Goal: Task Accomplishment & Management: Manage account settings

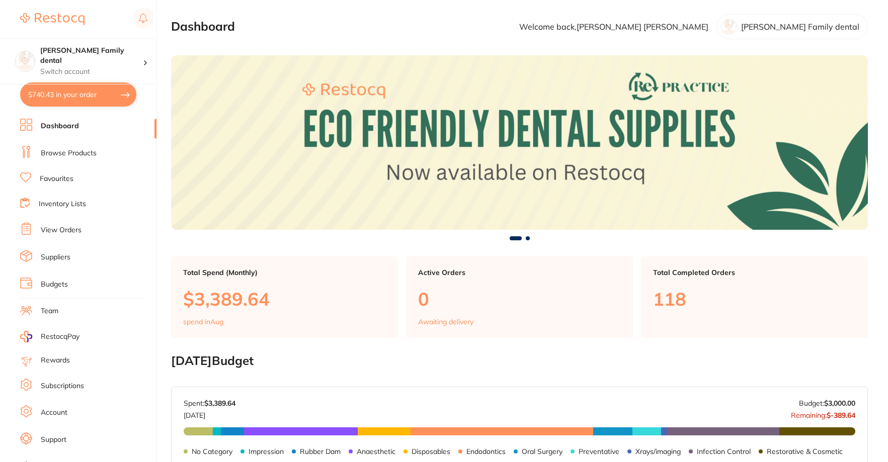
click at [76, 93] on button "$740.43 in your order" at bounding box center [78, 94] width 116 height 24
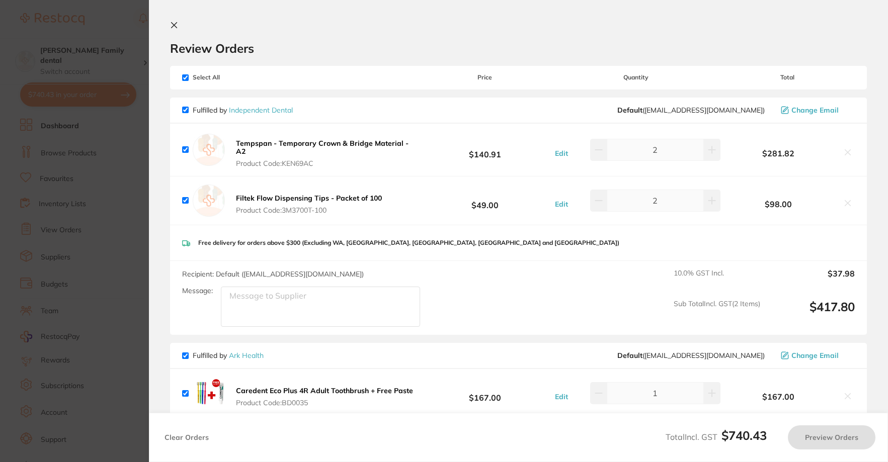
checkbox input "true"
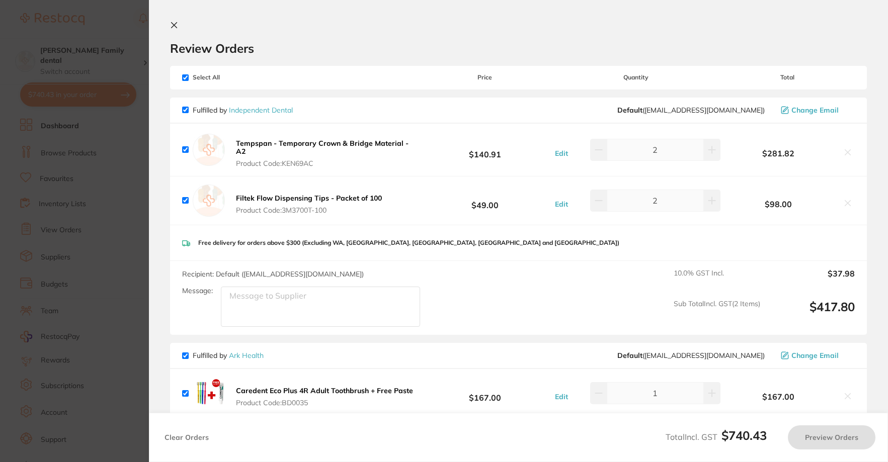
checkbox input "true"
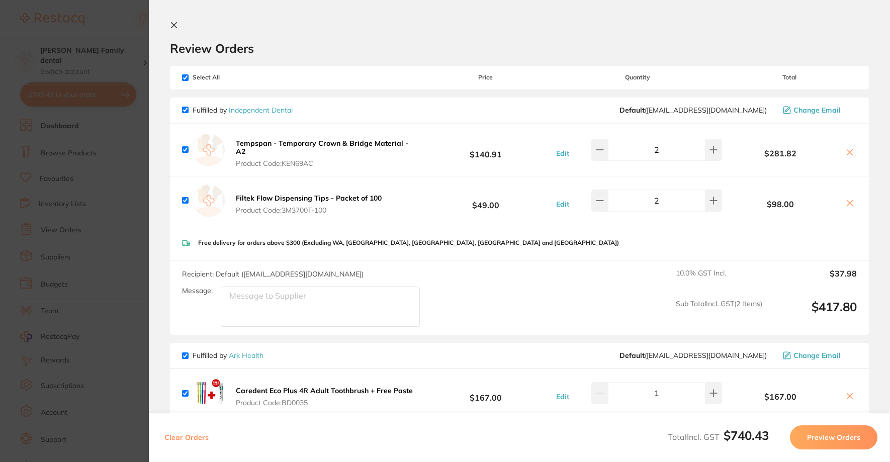
click at [178, 23] on icon at bounding box center [174, 25] width 8 height 8
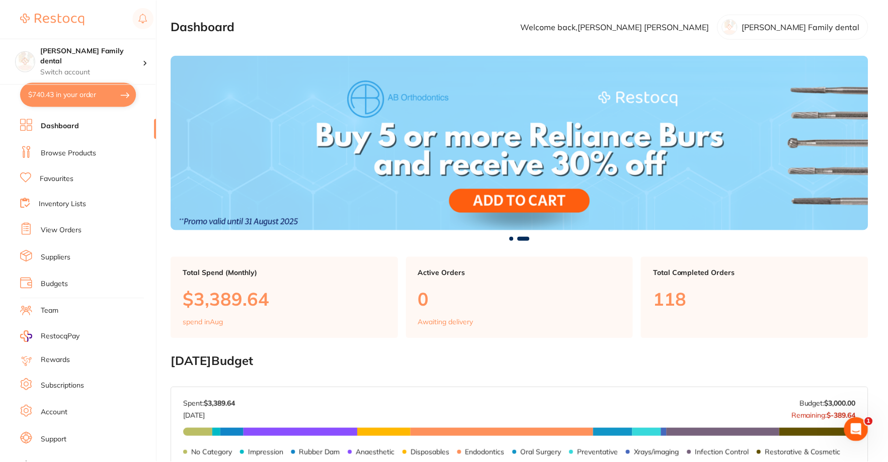
scroll to position [1, 0]
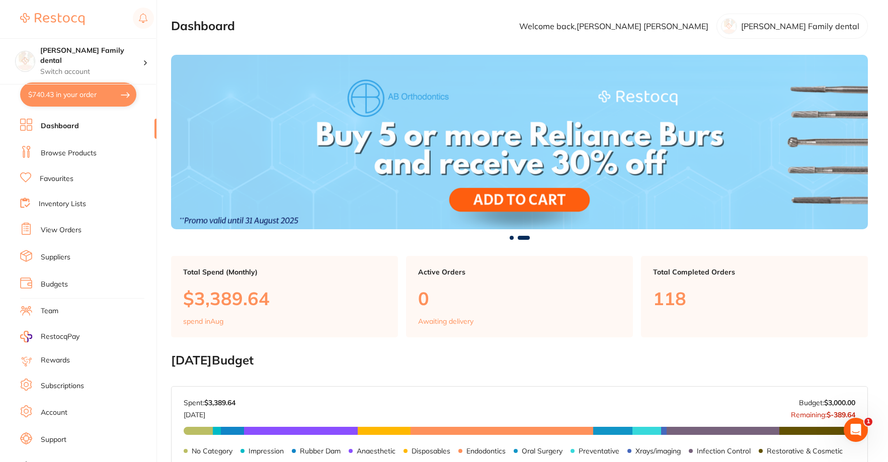
click at [59, 132] on li "Dashboard" at bounding box center [88, 126] width 136 height 15
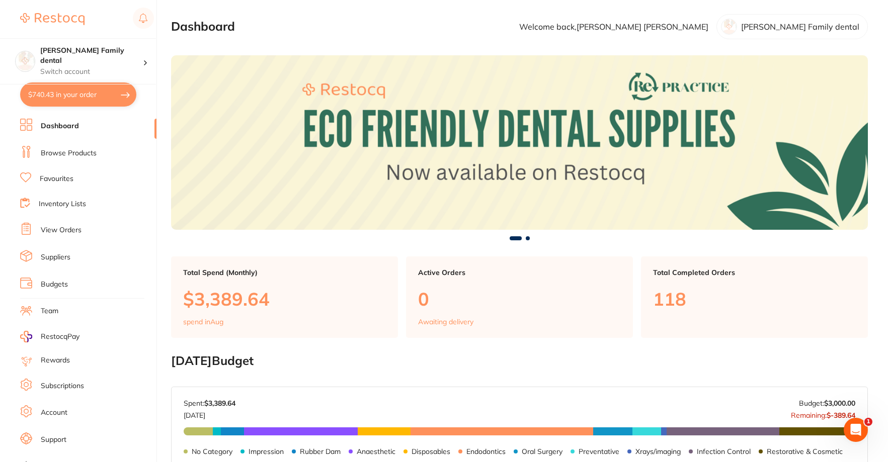
click at [64, 227] on link "View Orders" at bounding box center [61, 230] width 41 height 10
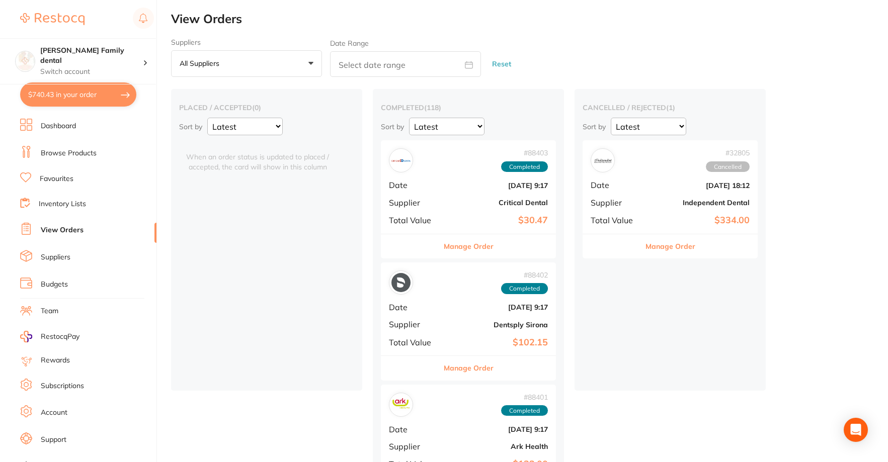
click at [57, 155] on link "Browse Products" at bounding box center [69, 153] width 56 height 10
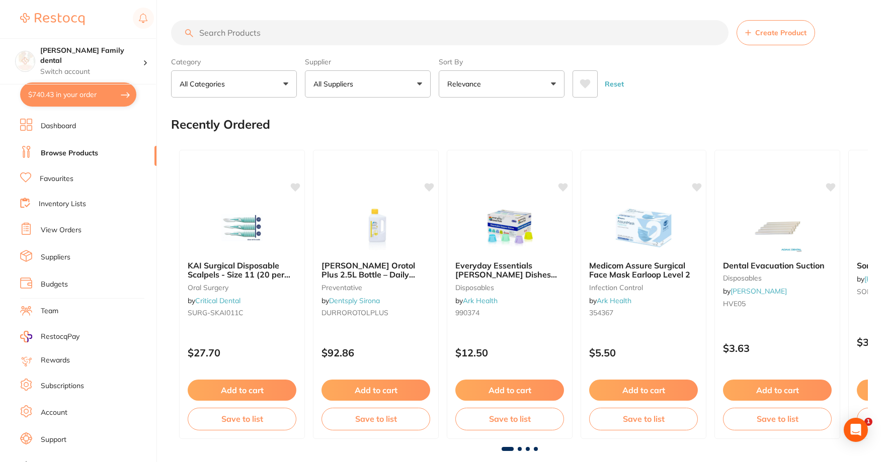
click at [258, 47] on section "Create Product Category All Categories All Categories 3D Printing anaesthetic a…" at bounding box center [519, 58] width 697 height 77
click at [252, 37] on input "search" at bounding box center [449, 32] width 557 height 25
type input "floss"
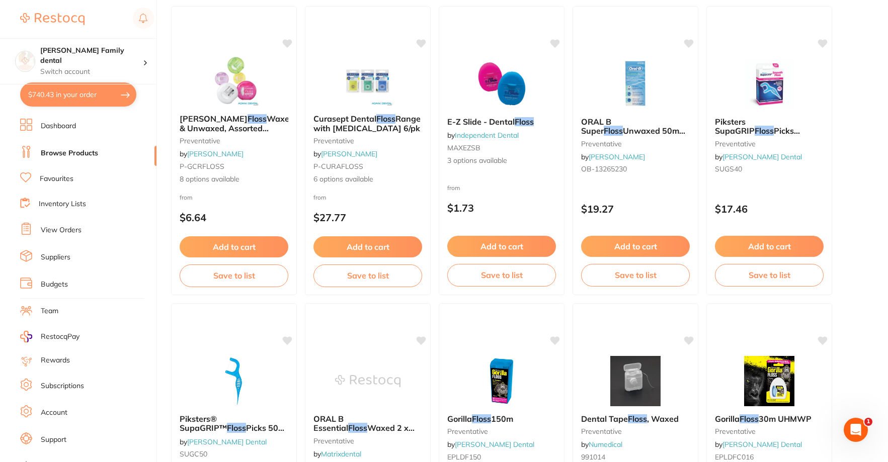
scroll to position [429, 0]
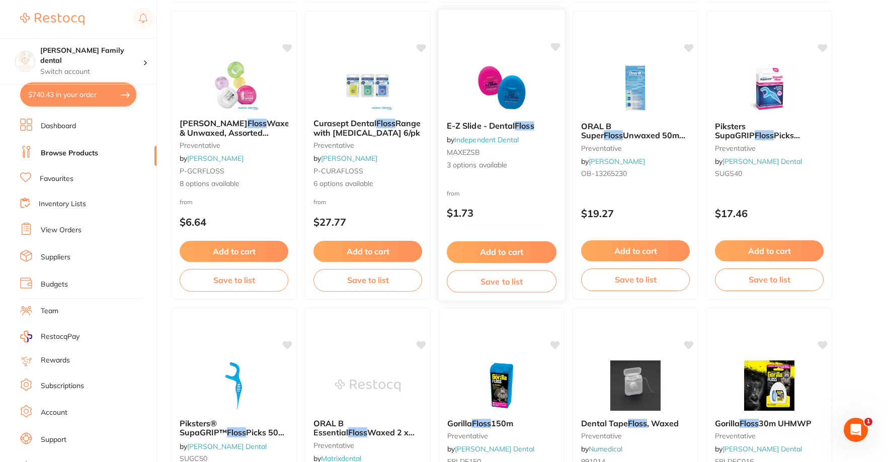
click at [488, 81] on img at bounding box center [501, 87] width 66 height 51
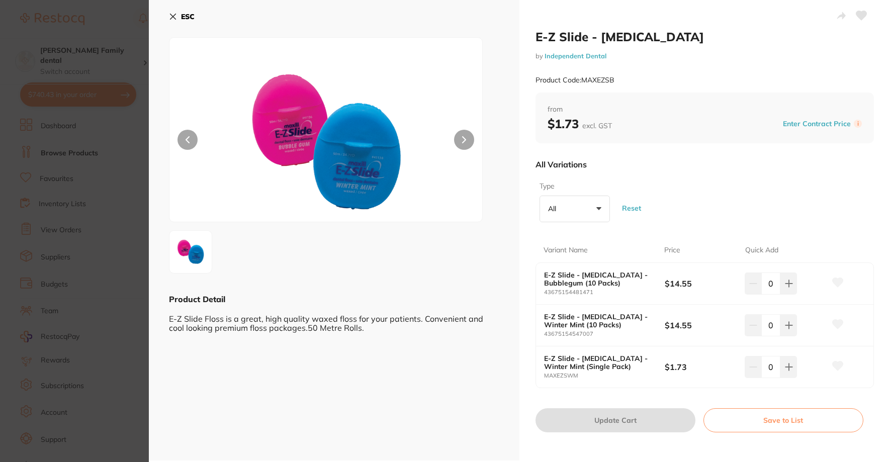
click at [179, 16] on button "ESC" at bounding box center [182, 16] width 26 height 17
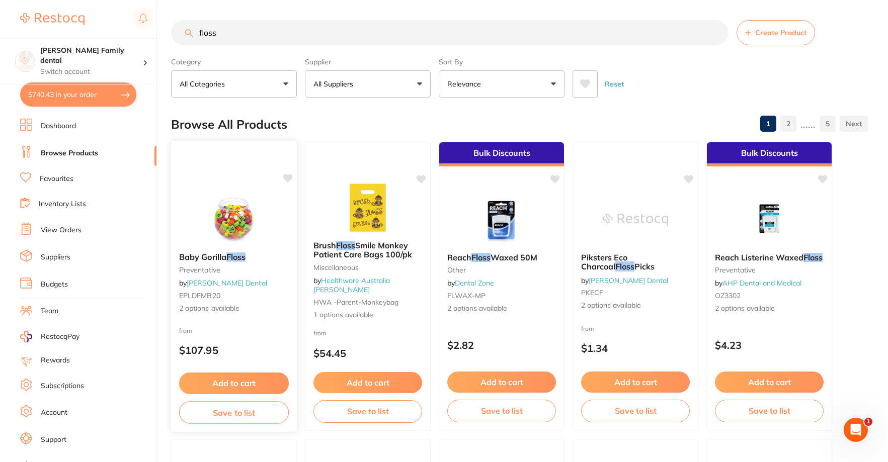
click at [228, 204] on img at bounding box center [234, 219] width 66 height 51
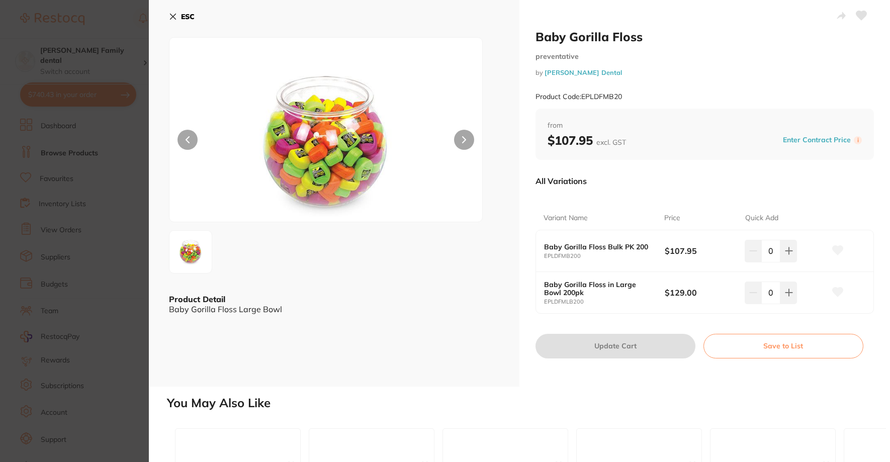
click at [457, 131] on button at bounding box center [464, 140] width 20 height 20
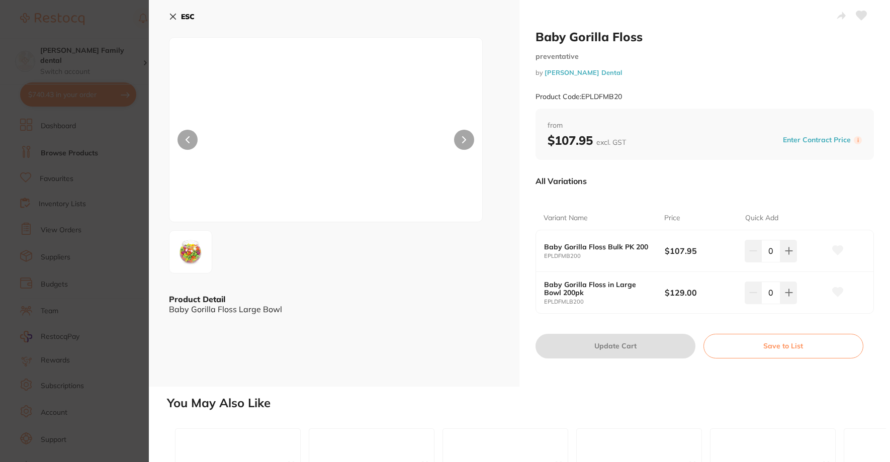
click at [463, 137] on icon at bounding box center [464, 139] width 4 height 7
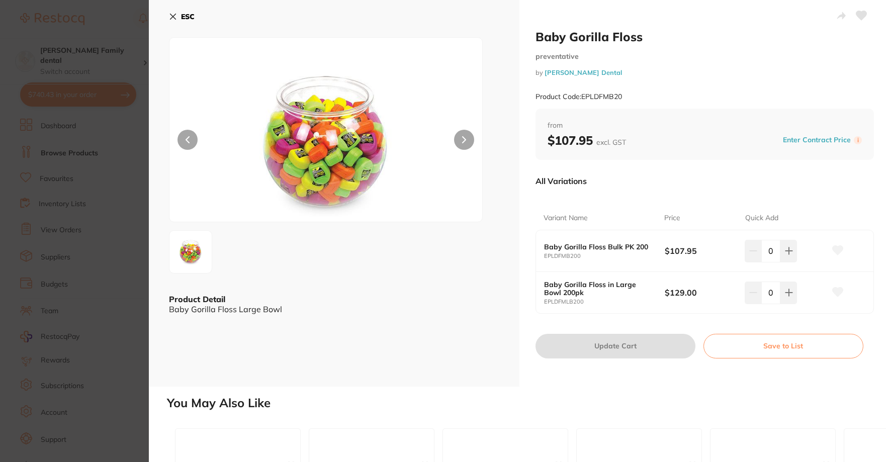
click at [172, 22] on button "ESC" at bounding box center [182, 16] width 26 height 17
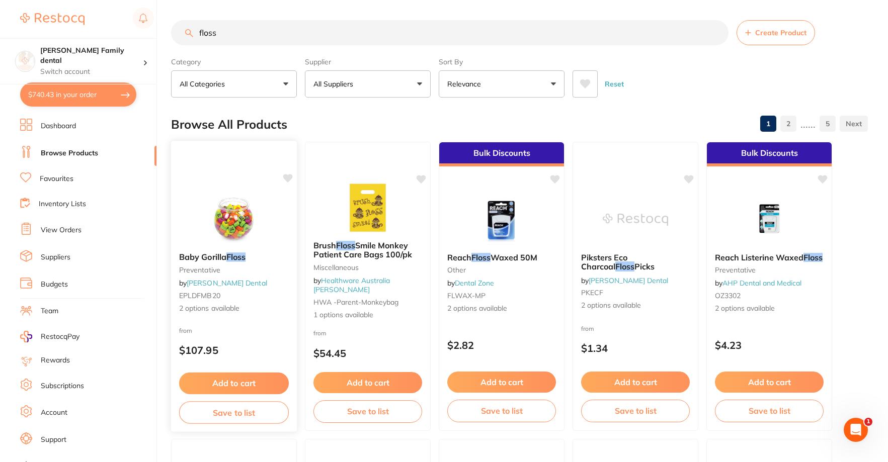
click at [228, 220] on img at bounding box center [234, 219] width 66 height 51
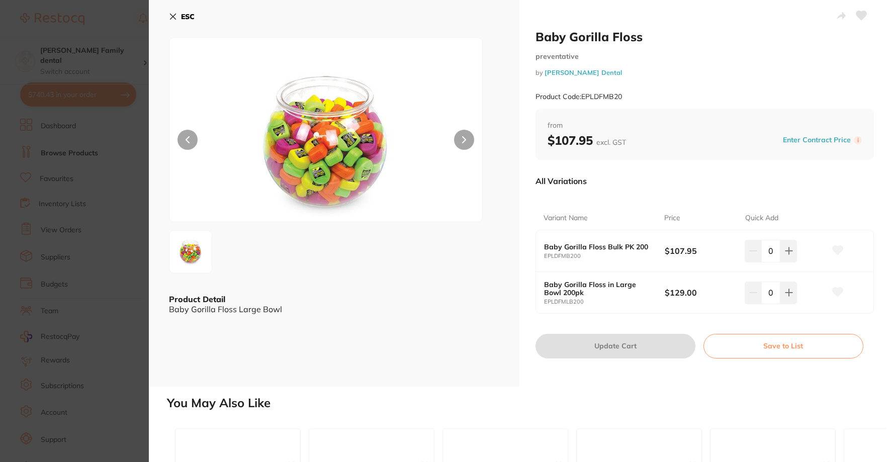
click at [172, 13] on icon at bounding box center [173, 17] width 8 height 8
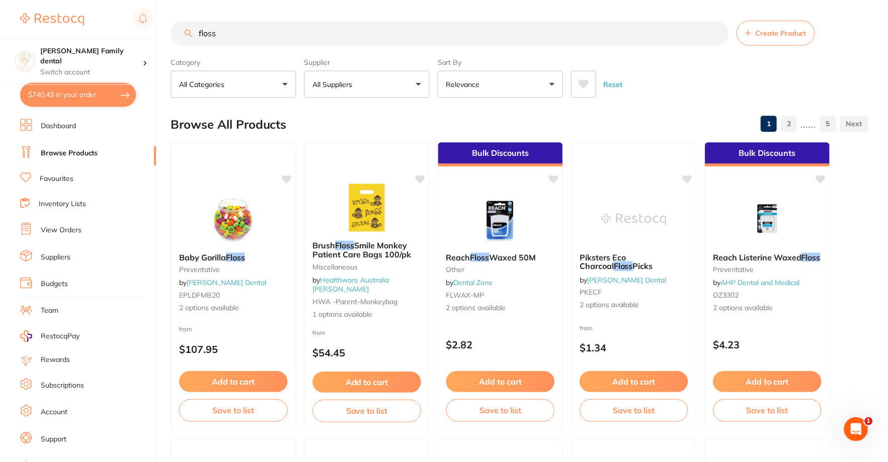
scroll to position [1, 0]
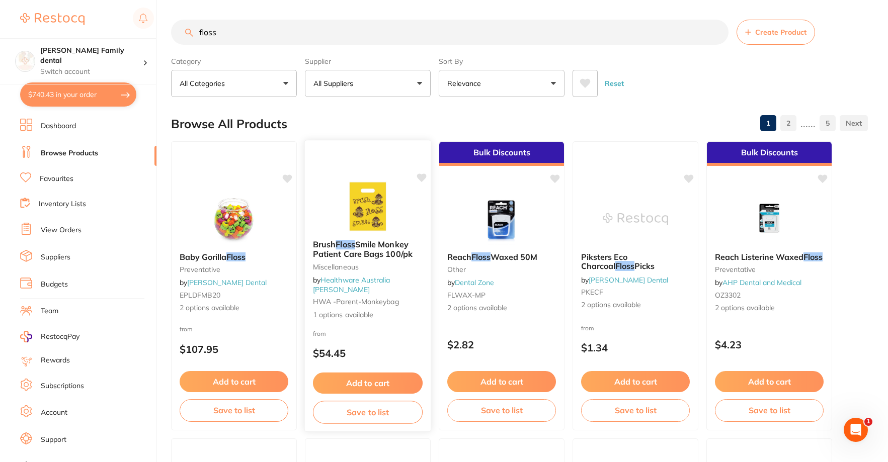
click at [375, 223] on img at bounding box center [367, 206] width 66 height 51
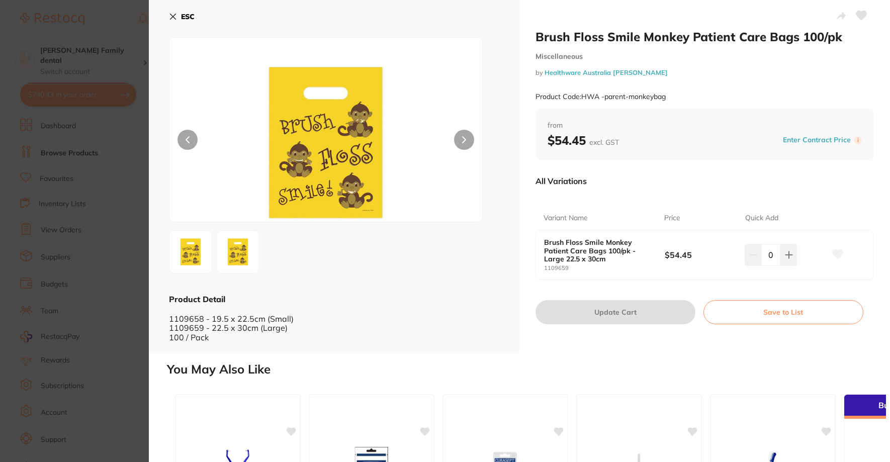
click at [175, 14] on icon at bounding box center [173, 17] width 8 height 8
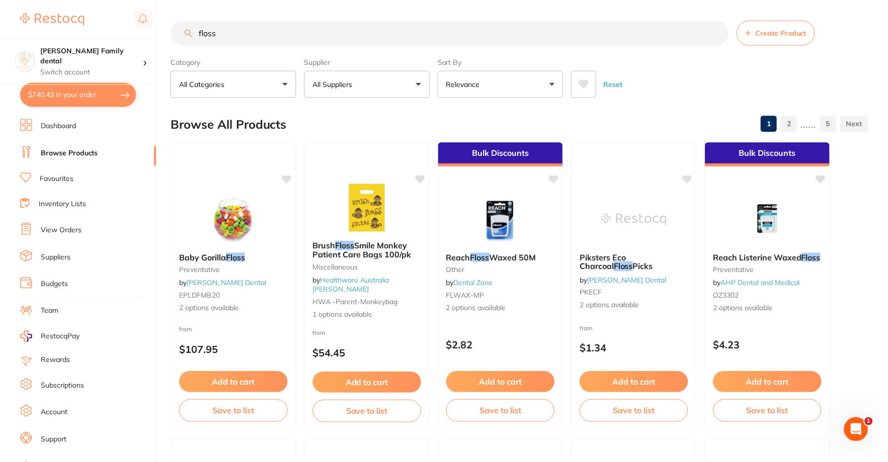
scroll to position [1, 0]
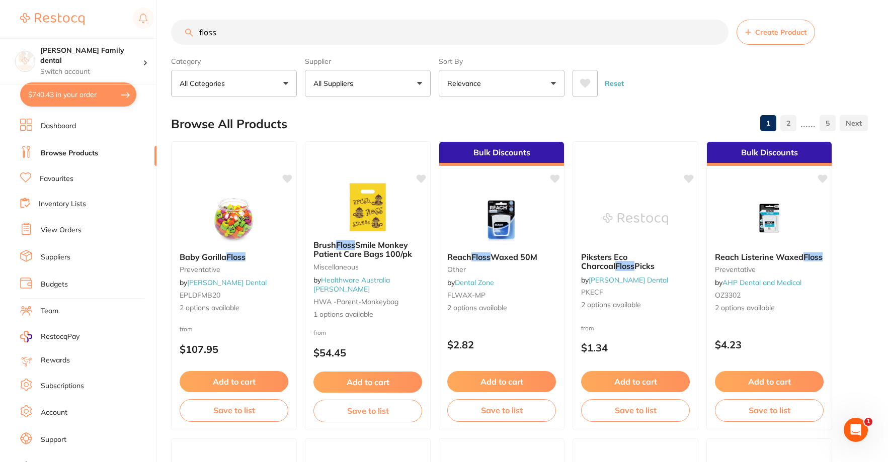
click at [56, 99] on button "$740.43 in your order" at bounding box center [78, 94] width 116 height 24
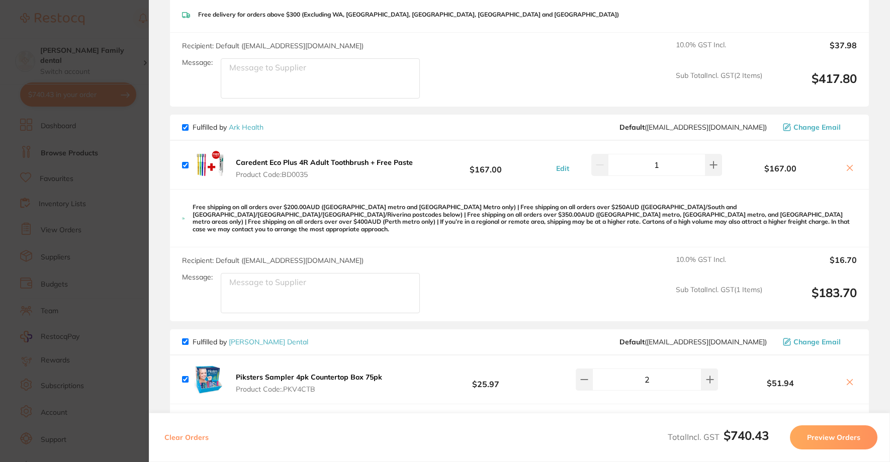
scroll to position [0, 0]
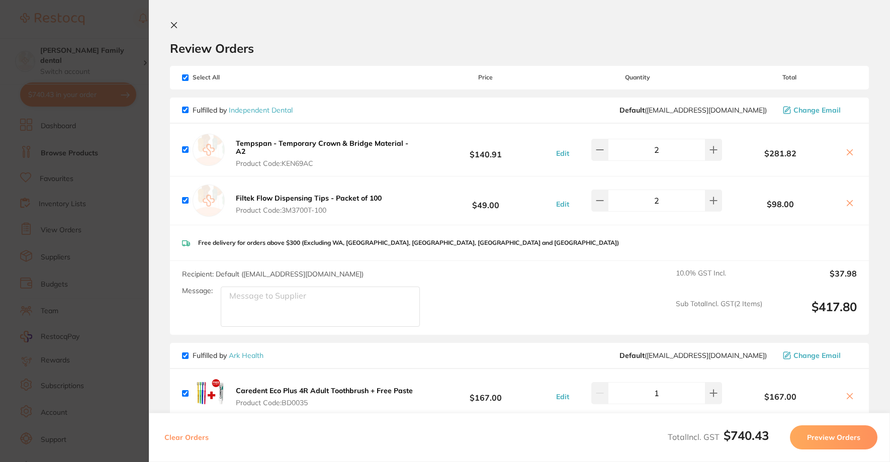
click at [179, 27] on button at bounding box center [176, 26] width 12 height 10
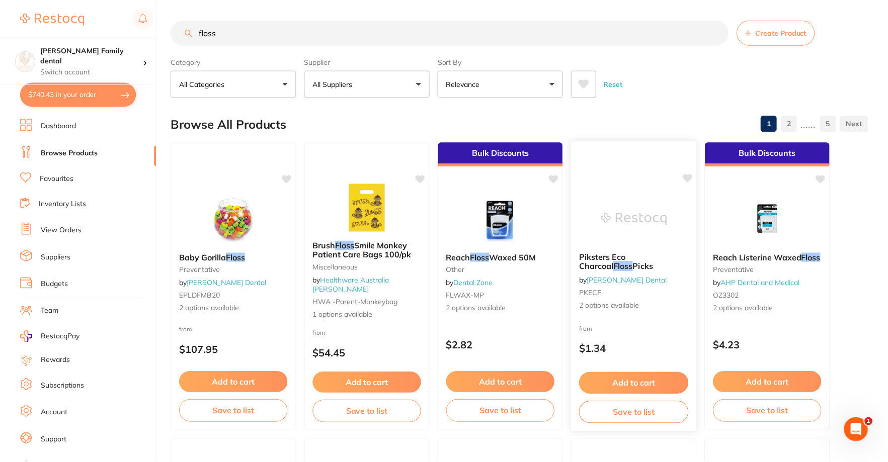
scroll to position [1, 0]
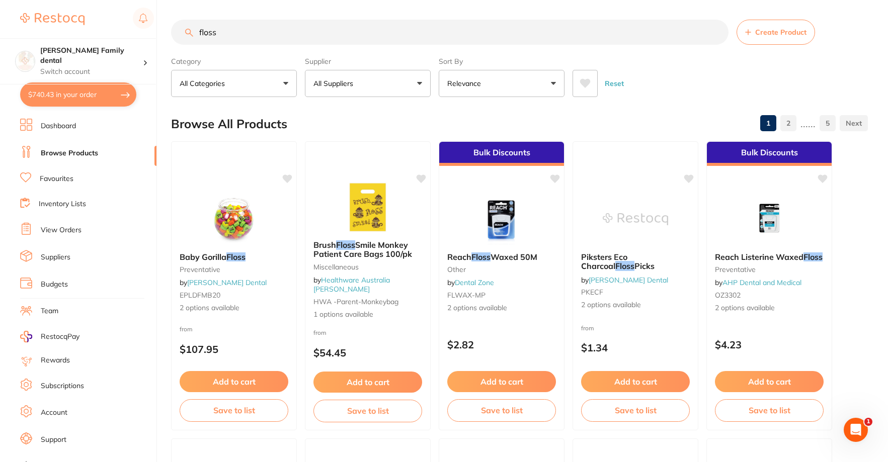
click at [65, 232] on link "View Orders" at bounding box center [61, 230] width 41 height 10
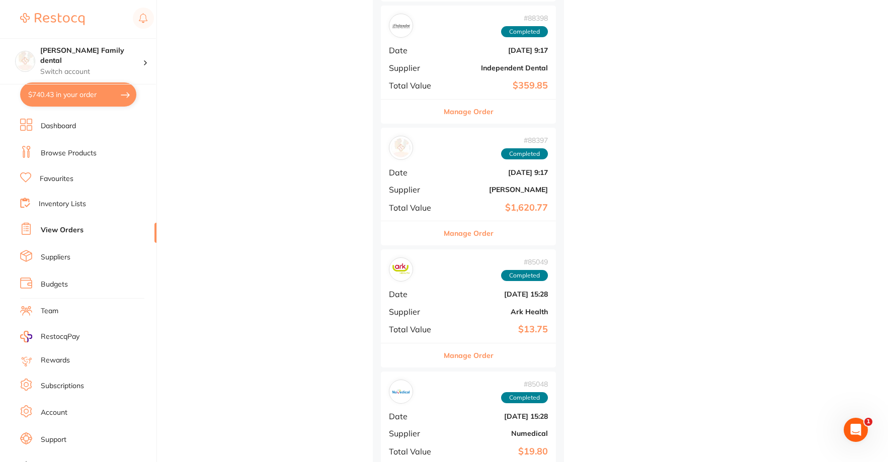
scroll to position [704, 0]
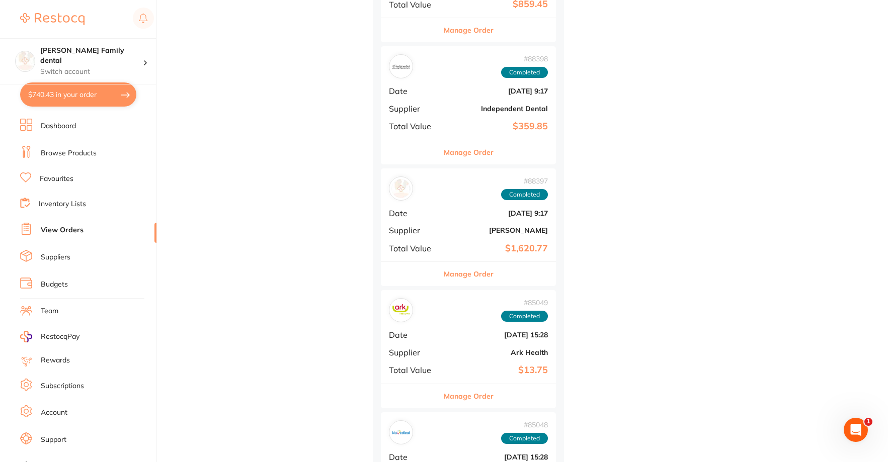
click at [482, 223] on div "# 88397 Completed Date [DATE] 9:17 Supplier [PERSON_NAME] Total Value $1,620.77" at bounding box center [468, 214] width 175 height 93
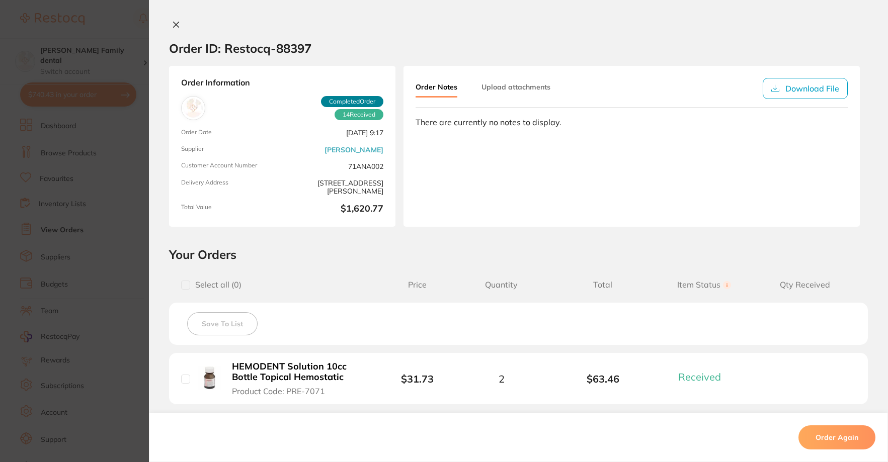
click at [173, 23] on icon at bounding box center [176, 25] width 8 height 8
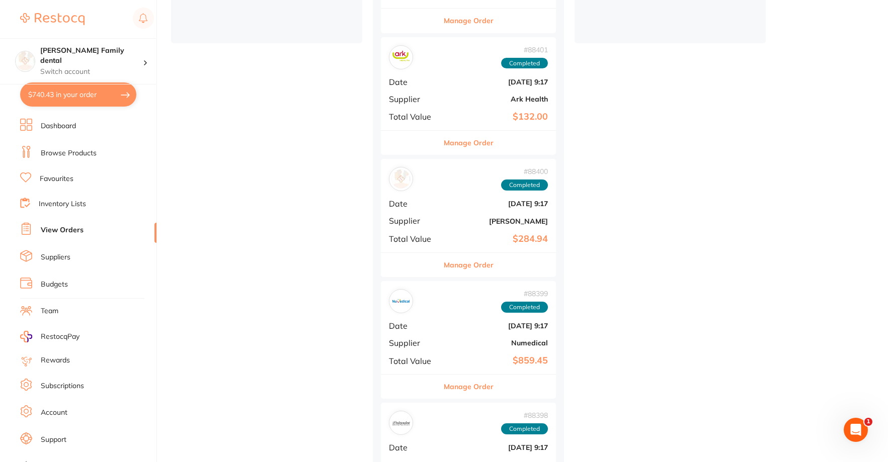
scroll to position [302, 0]
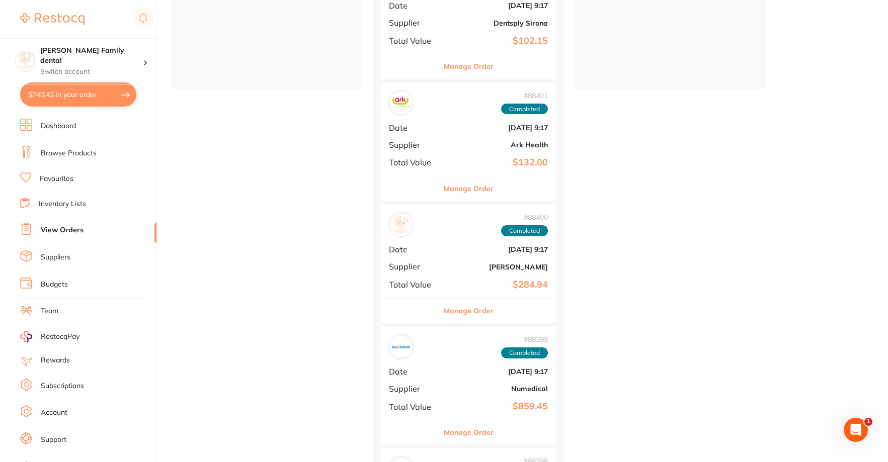
click at [487, 255] on div "# 88400 Completed Date [DATE] 9:17 Supplier [PERSON_NAME] Total Value $284.94" at bounding box center [468, 251] width 175 height 93
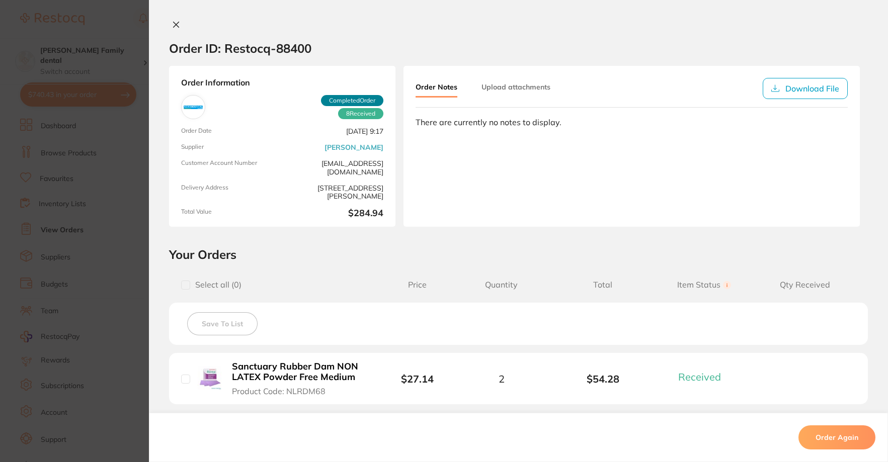
scroll to position [101, 0]
click at [172, 24] on icon at bounding box center [176, 25] width 8 height 8
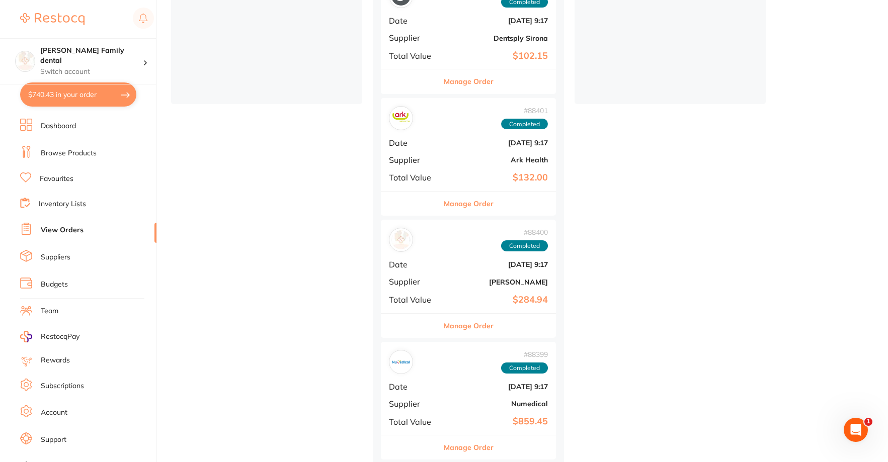
scroll to position [251, 0]
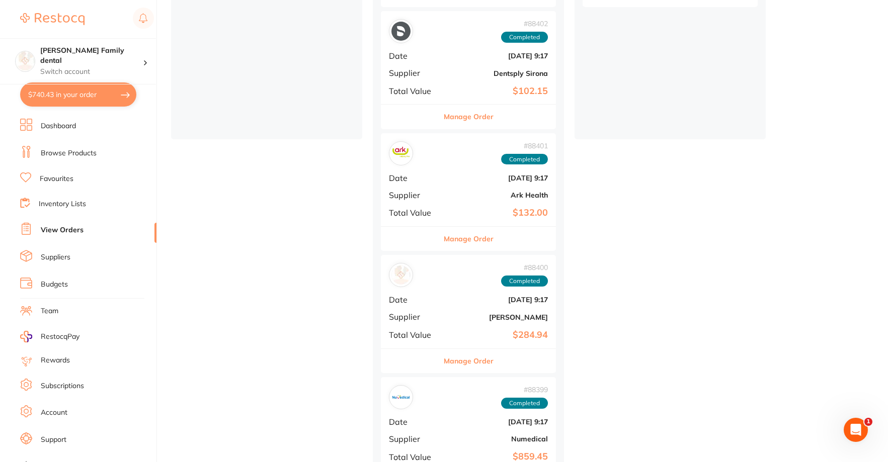
click at [469, 236] on button "Manage Order" at bounding box center [469, 239] width 50 height 24
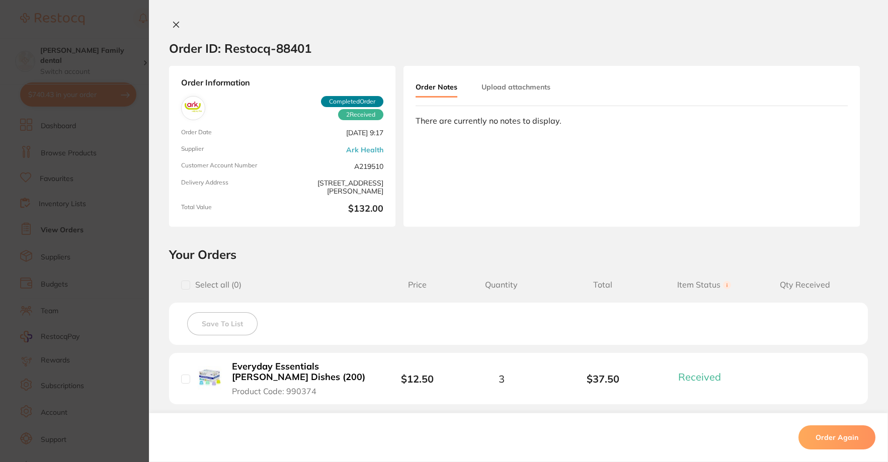
scroll to position [151, 0]
click at [172, 25] on icon at bounding box center [176, 25] width 8 height 8
